Goal: Task Accomplishment & Management: Manage account settings

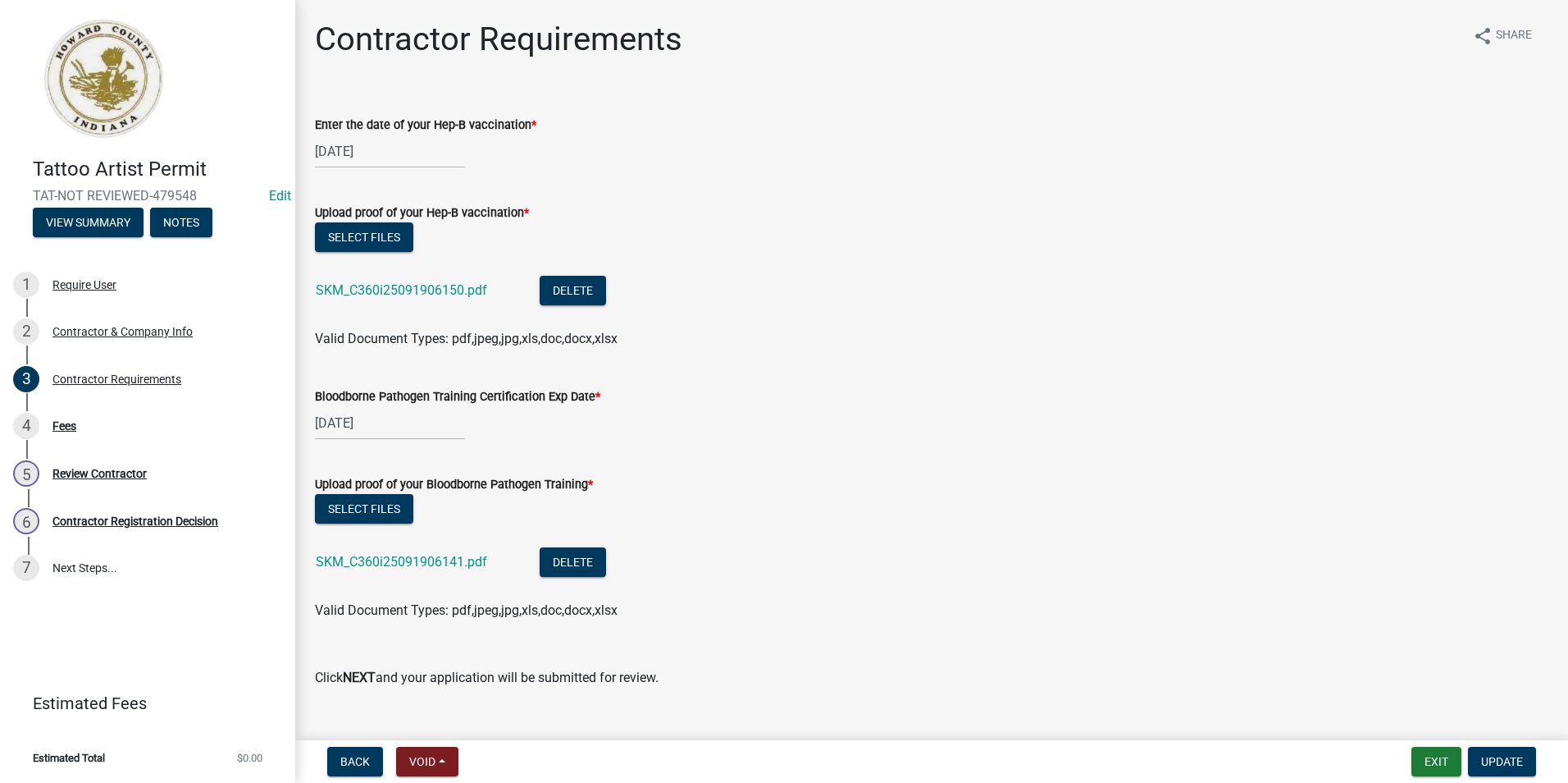
scroll to position [31, 0]
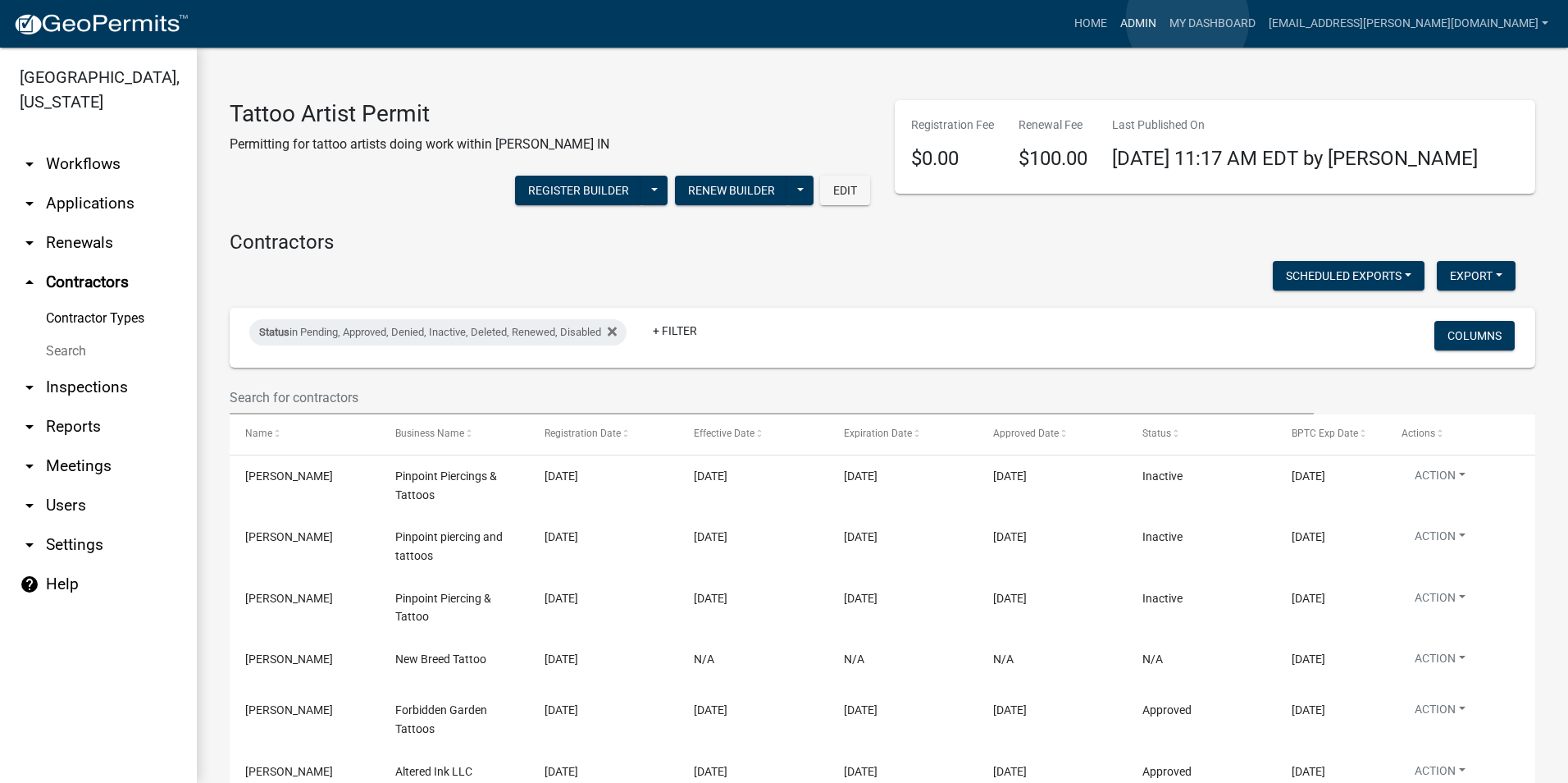
click at [1163, 20] on link "Admin" at bounding box center [1138, 23] width 50 height 31
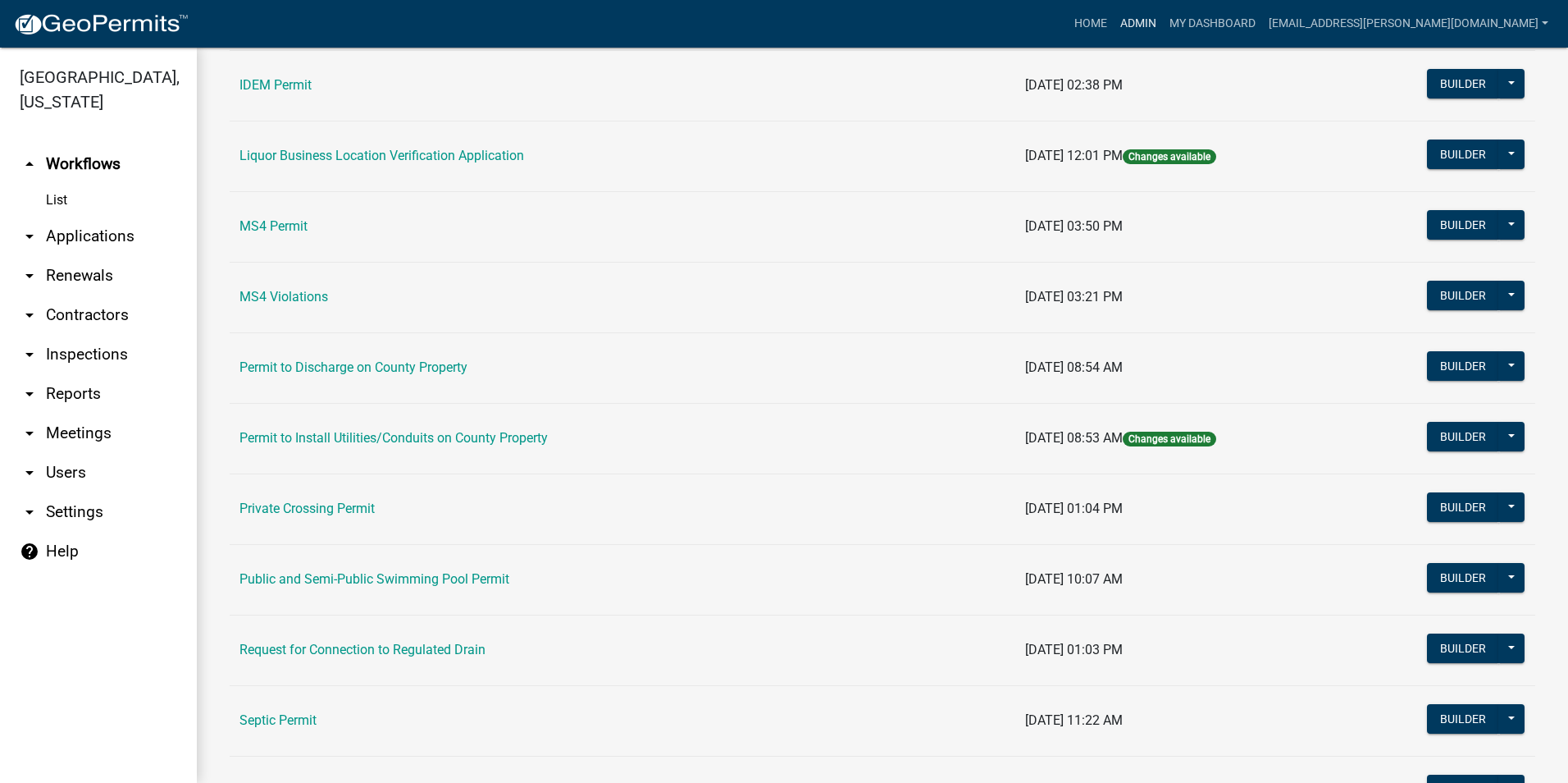
scroll to position [1382, 0]
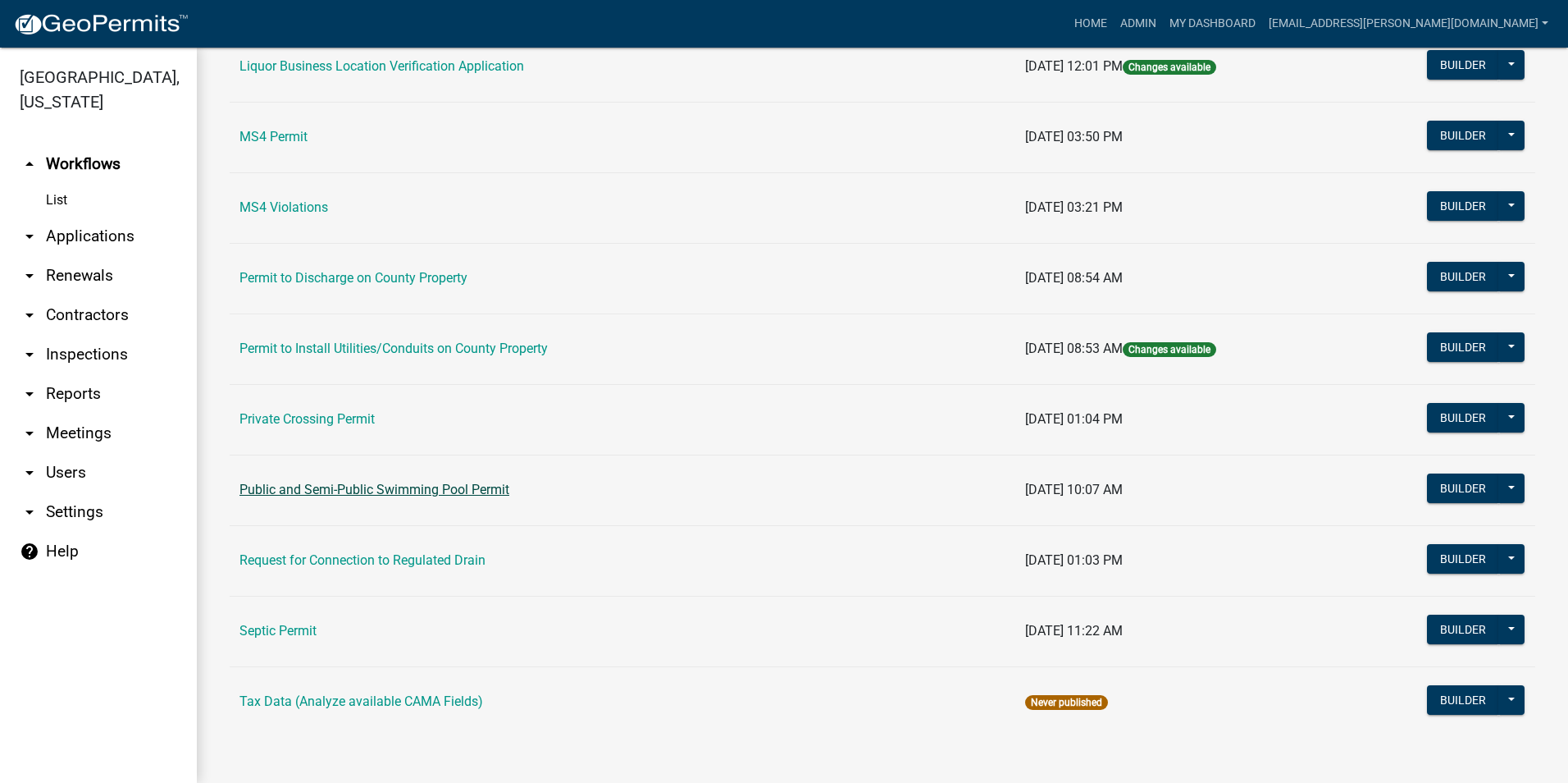
click at [399, 487] on link "Public and Semi-Public Swimming Pool Permit" at bounding box center [374, 490] width 270 height 16
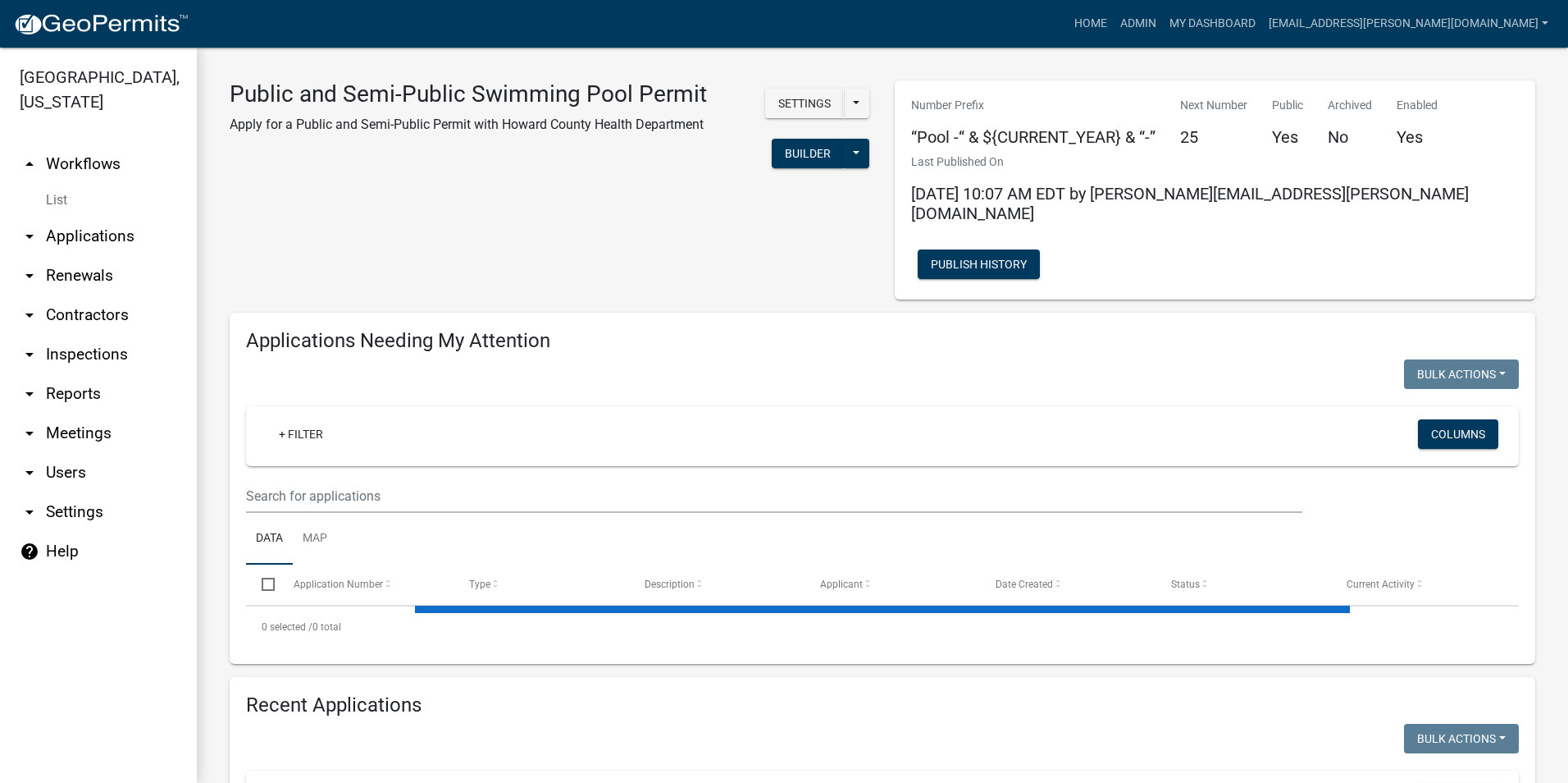
select select "3: 100"
